Goal: Check status: Check status

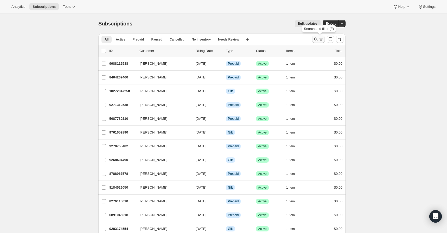
click at [316, 38] on icon "Search and filter results" at bounding box center [315, 39] width 5 height 5
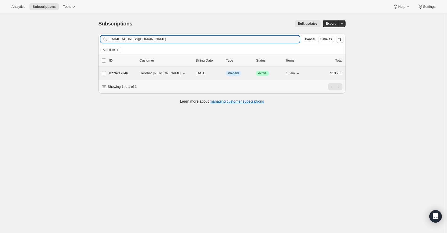
type input "[EMAIL_ADDRESS][DOMAIN_NAME]"
click at [119, 71] on p "8776712346" at bounding box center [122, 73] width 26 height 5
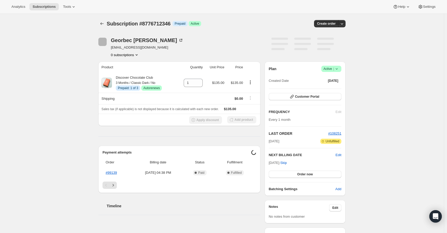
click at [59, 60] on div "Subscription #8776712346. This page is ready Subscription #8776712346 Info Prep…" at bounding box center [222, 187] width 444 height 347
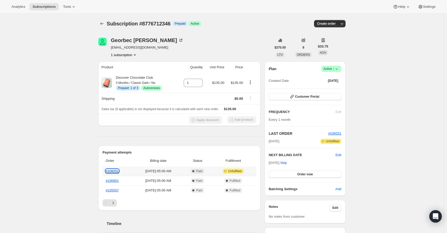
click at [109, 171] on link "#108251" at bounding box center [112, 171] width 13 height 4
